Goal: Task Accomplishment & Management: Complete application form

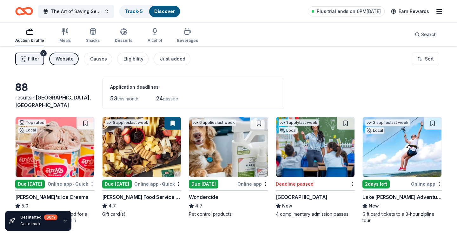
click at [40, 59] on button "Filter 2" at bounding box center [29, 59] width 29 height 13
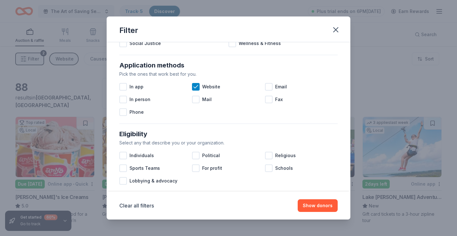
scroll to position [103, 0]
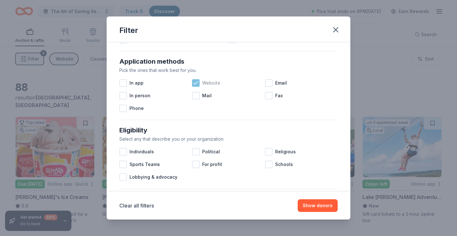
click at [195, 81] on icon at bounding box center [196, 83] width 6 height 6
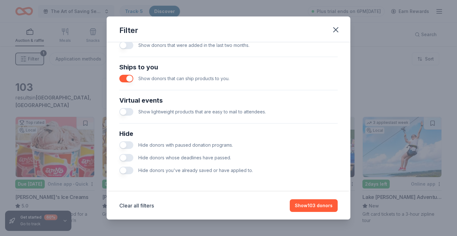
scroll to position [268, 0]
click at [124, 159] on button "button" at bounding box center [126, 158] width 14 height 8
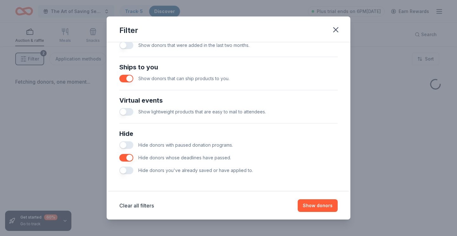
click at [127, 143] on button "button" at bounding box center [126, 146] width 14 height 8
click at [124, 170] on button "button" at bounding box center [126, 171] width 14 height 8
click at [321, 204] on button "Show donors" at bounding box center [318, 206] width 40 height 13
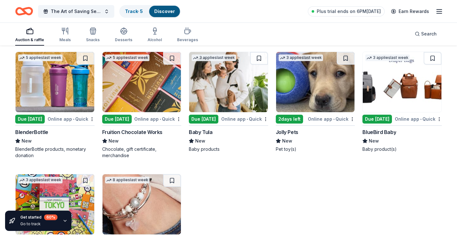
scroll to position [1287, 0]
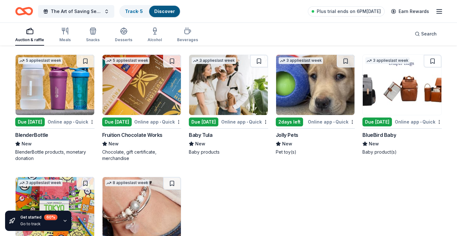
click at [290, 136] on div "Jolly Pets" at bounding box center [287, 135] width 23 height 8
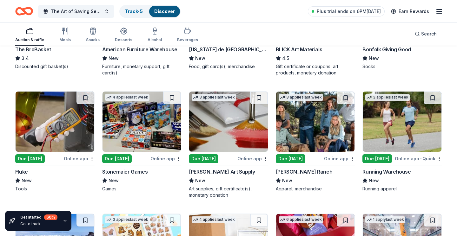
scroll to position [637, 0]
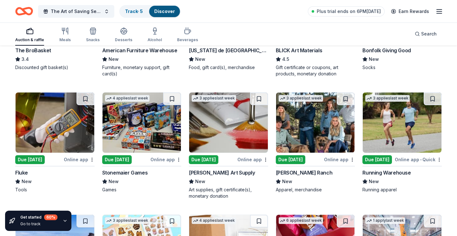
click at [130, 171] on div "Stonemaier Games" at bounding box center [125, 173] width 46 height 8
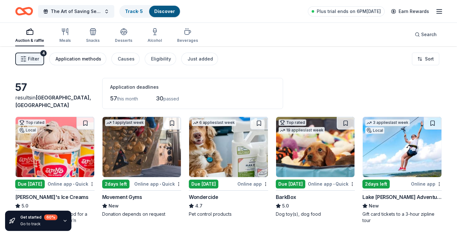
scroll to position [0, 0]
click at [134, 60] on button "Causes" at bounding box center [125, 59] width 28 height 13
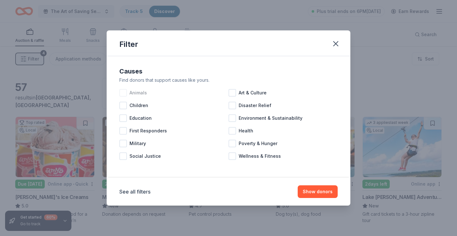
click at [123, 93] on div at bounding box center [123, 93] width 8 height 8
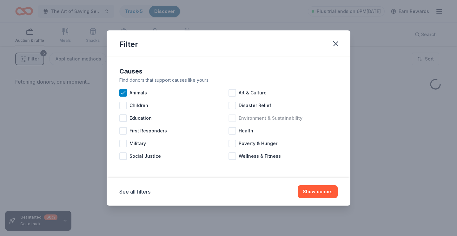
click at [233, 117] on div at bounding box center [232, 119] width 8 height 8
click at [317, 193] on button "Show donors" at bounding box center [318, 192] width 40 height 13
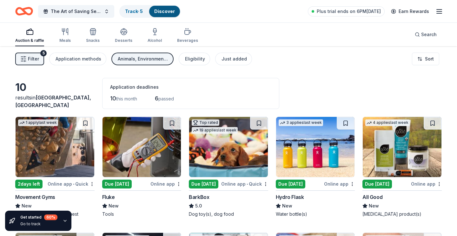
click at [53, 108] on span "[GEOGRAPHIC_DATA], [GEOGRAPHIC_DATA]" at bounding box center [53, 102] width 76 height 14
click at [73, 94] on div "10" at bounding box center [54, 87] width 79 height 13
click at [79, 16] on button "The Art of Saving Sea Turtles" at bounding box center [76, 11] width 76 height 13
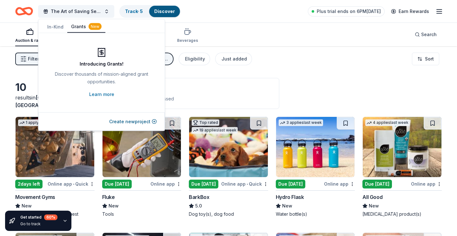
click at [79, 28] on button "Grants New" at bounding box center [86, 27] width 38 height 12
click at [60, 26] on button "In-Kind" at bounding box center [55, 27] width 24 height 12
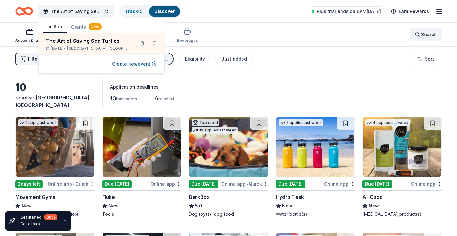
click at [432, 36] on span "Search" at bounding box center [429, 35] width 16 height 8
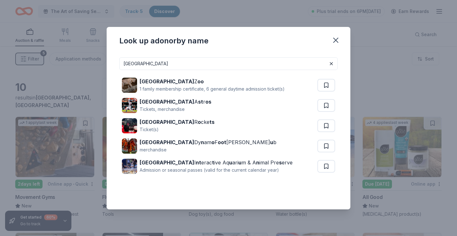
type input "[GEOGRAPHIC_DATA]"
click at [208, 66] on input "[GEOGRAPHIC_DATA]" at bounding box center [228, 63] width 218 height 13
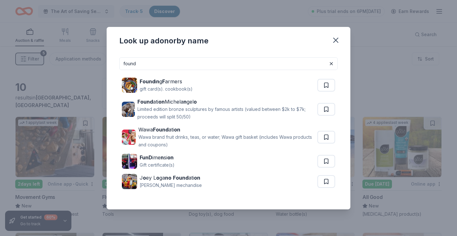
click at [173, 69] on input "found" at bounding box center [228, 63] width 218 height 13
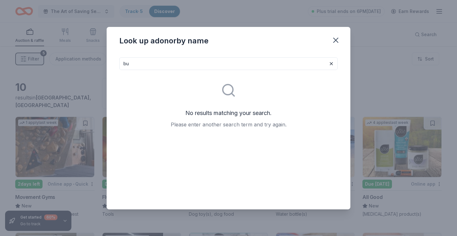
type input "b"
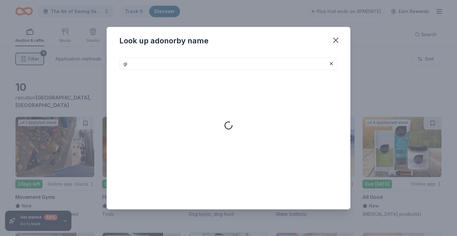
type input "g"
click at [72, 72] on div "Look up a donor by name" at bounding box center [228, 118] width 457 height 236
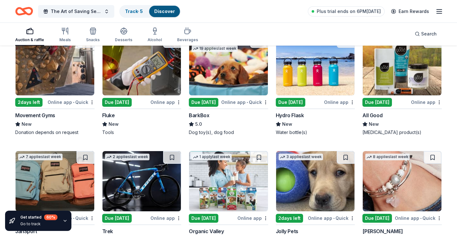
scroll to position [82, 0]
click at [112, 115] on div "Fluke" at bounding box center [108, 115] width 13 height 8
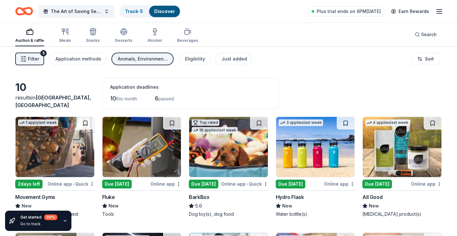
scroll to position [0, 0]
click at [67, 35] on icon "button" at bounding box center [65, 32] width 8 height 8
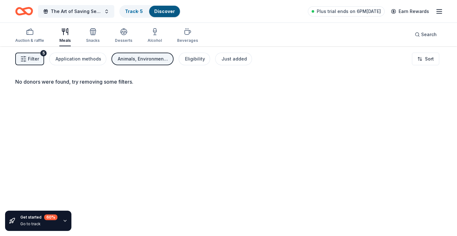
click at [157, 57] on div "Animals, Environment & Sustainability" at bounding box center [143, 59] width 51 height 8
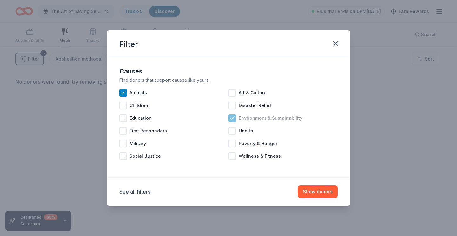
click at [232, 114] on div "Environment & Sustainability" at bounding box center [282, 118] width 109 height 13
click at [122, 92] on icon at bounding box center [123, 93] width 6 height 6
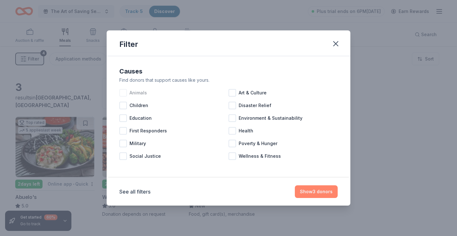
click at [313, 190] on button "Show 3 donors" at bounding box center [316, 192] width 43 height 13
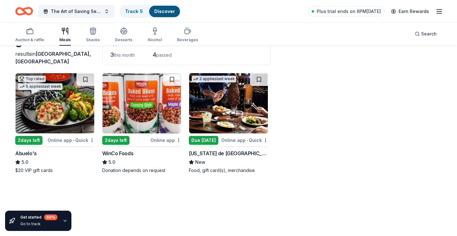
scroll to position [44, 0]
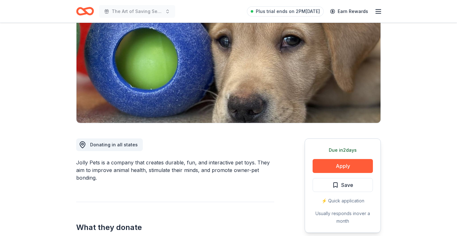
scroll to position [73, 0]
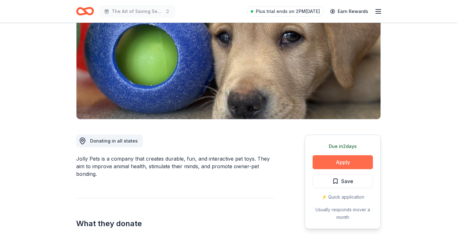
click at [356, 161] on button "Apply" at bounding box center [343, 163] width 60 height 14
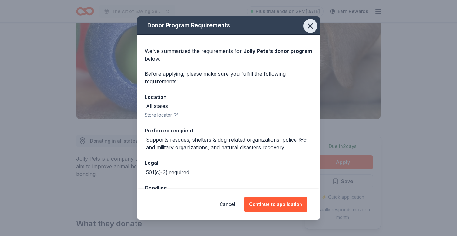
click at [313, 28] on icon "button" at bounding box center [310, 26] width 9 height 9
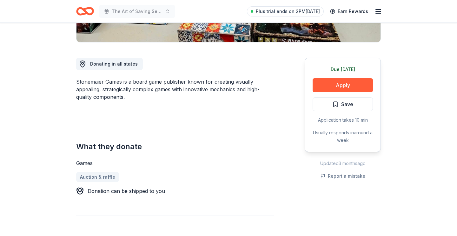
scroll to position [151, 0]
click at [334, 82] on button "Apply" at bounding box center [343, 85] width 60 height 14
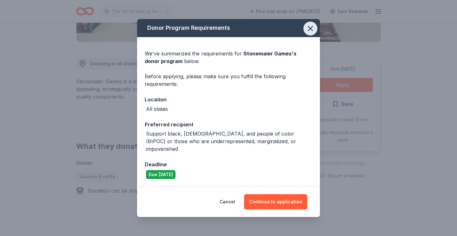
click at [310, 28] on icon "button" at bounding box center [310, 28] width 9 height 9
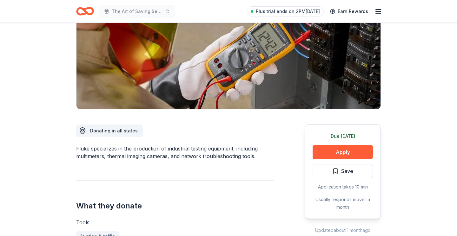
scroll to position [83, 0]
